Goal: Task Accomplishment & Management: Use online tool/utility

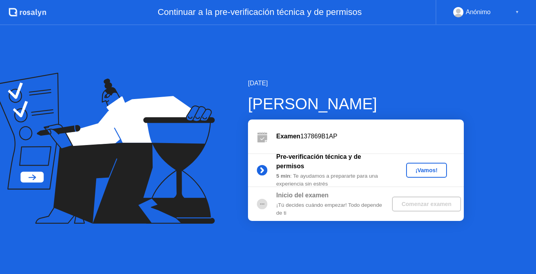
click at [416, 172] on div "¡Vamos!" at bounding box center [426, 170] width 35 height 6
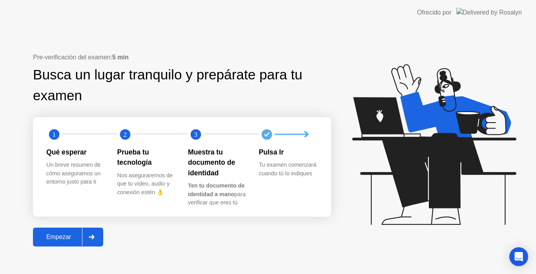
click at [55, 236] on div "Empezar" at bounding box center [58, 236] width 47 height 7
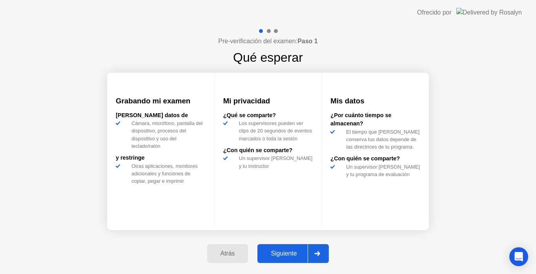
click at [284, 250] on div "Siguiente" at bounding box center [284, 253] width 48 height 7
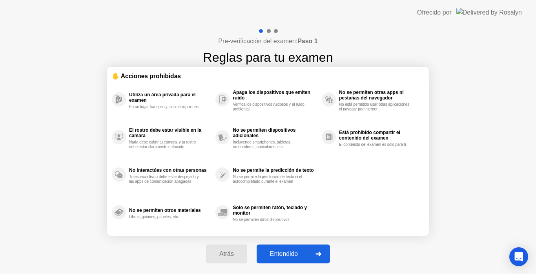
click at [279, 250] on div "Entendido" at bounding box center [284, 253] width 50 height 7
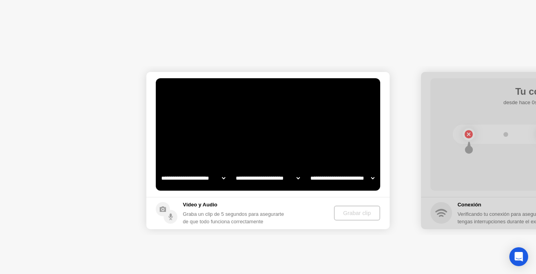
select select "**********"
select select "*******"
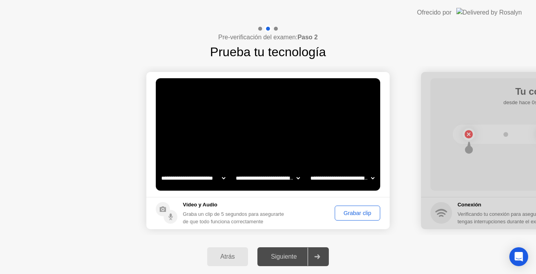
click at [342, 207] on button "Grabar clip" at bounding box center [358, 212] width 46 height 15
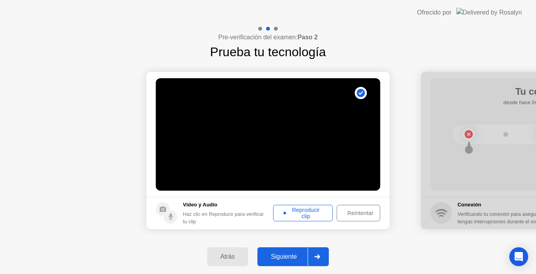
click at [315, 211] on div "Reproducir clip" at bounding box center [303, 212] width 54 height 13
click at [296, 264] on button "Siguiente" at bounding box center [292, 256] width 71 height 19
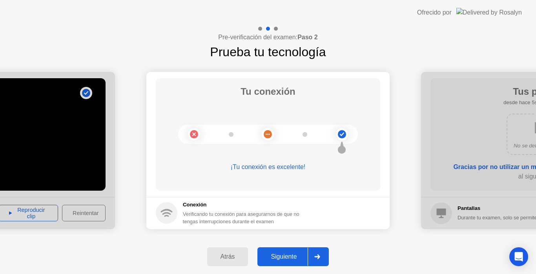
click at [301, 251] on button "Siguiente" at bounding box center [292, 256] width 71 height 19
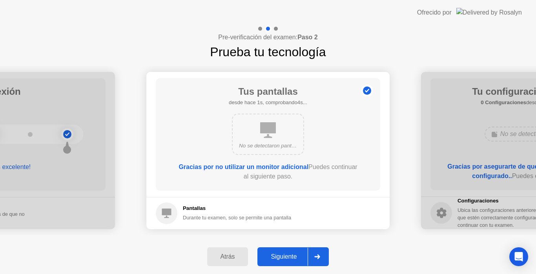
click at [301, 251] on button "Siguiente" at bounding box center [292, 256] width 71 height 19
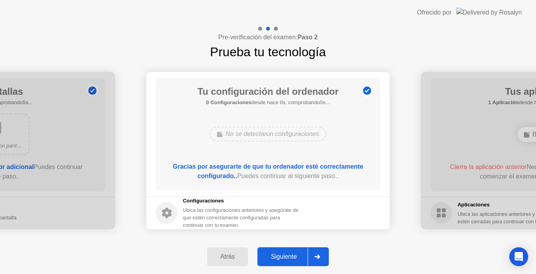
click at [301, 251] on button "Siguiente" at bounding box center [292, 256] width 71 height 19
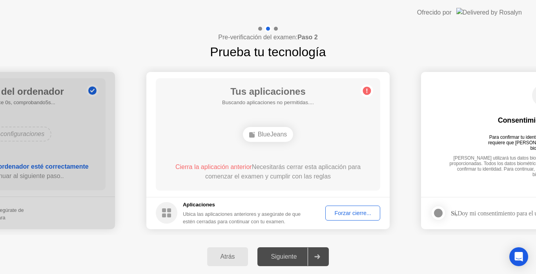
click at [350, 213] on div "Forzar cierre..." at bounding box center [352, 213] width 49 height 6
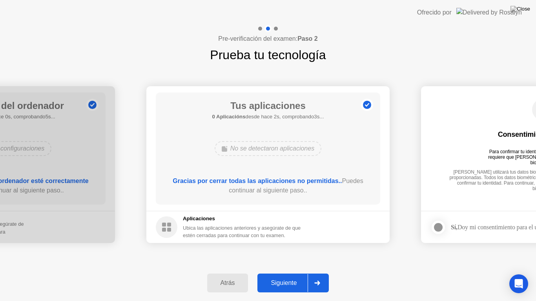
click at [282, 273] on div "Siguiente" at bounding box center [284, 283] width 48 height 7
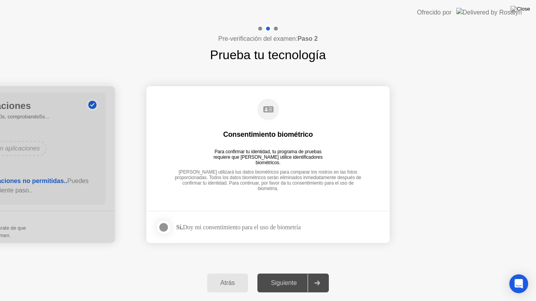
click at [161, 226] on div at bounding box center [163, 227] width 9 height 9
click at [264, 273] on div "Siguiente" at bounding box center [284, 283] width 48 height 7
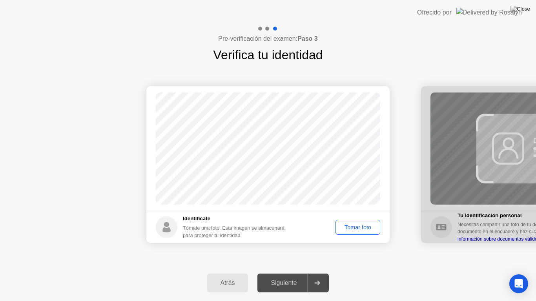
click at [347, 225] on div "Tomar foto" at bounding box center [357, 228] width 39 height 6
click at [363, 226] on div "Tomar foto" at bounding box center [357, 228] width 39 height 6
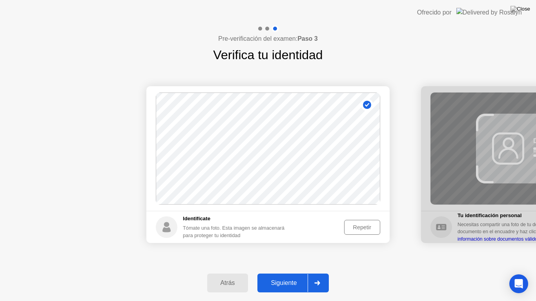
click at [285, 273] on div "Siguiente" at bounding box center [284, 283] width 48 height 7
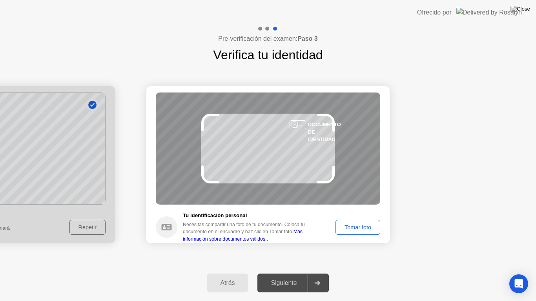
click at [345, 227] on div "Tomar foto" at bounding box center [357, 228] width 39 height 6
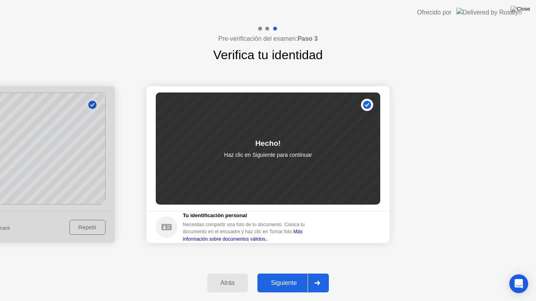
click at [291, 273] on button "Siguiente" at bounding box center [292, 283] width 71 height 19
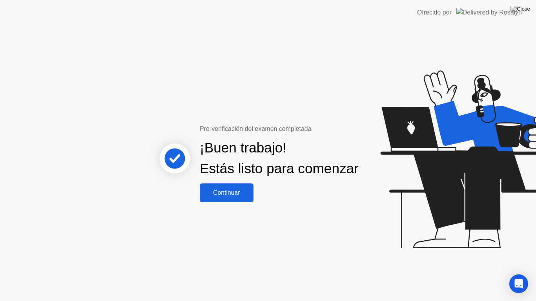
click at [217, 197] on div "Continuar" at bounding box center [226, 193] width 49 height 7
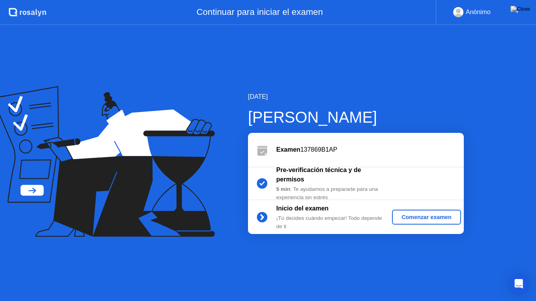
click at [429, 223] on button "Comenzar examen" at bounding box center [426, 217] width 69 height 15
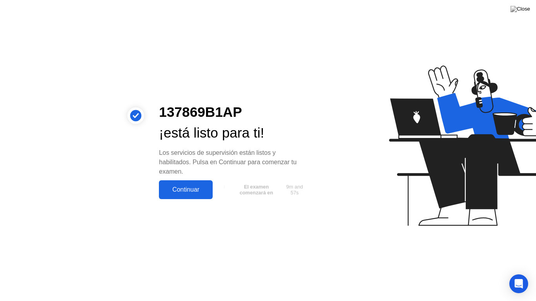
click at [190, 186] on div "Continuar" at bounding box center [185, 189] width 49 height 7
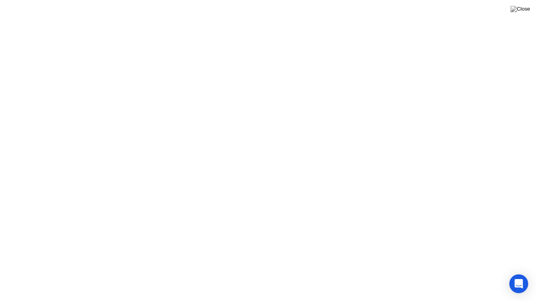
click iframe
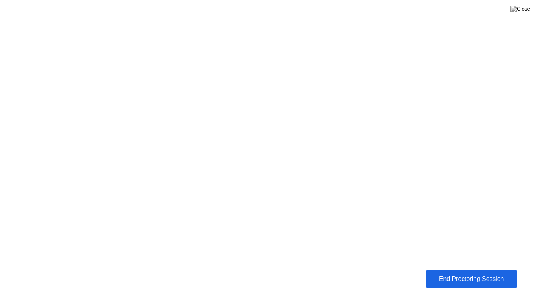
click at [484, 273] on div "End Proctoring Session" at bounding box center [471, 279] width 87 height 7
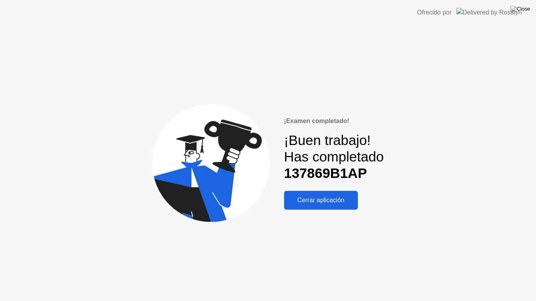
click at [340, 199] on div "Cerrar aplicación" at bounding box center [321, 200] width 69 height 7
